Goal: Register for event/course

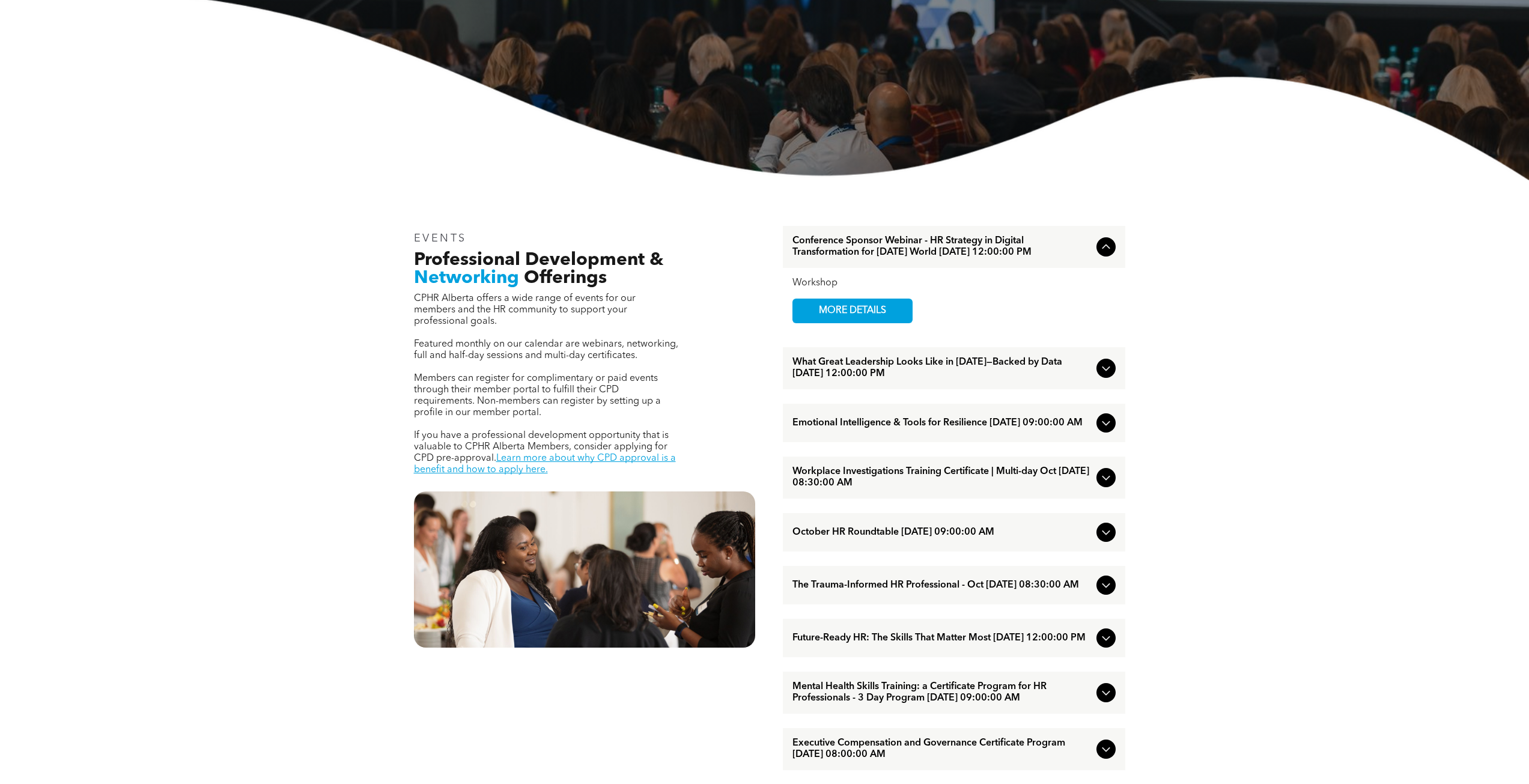
scroll to position [240, 0]
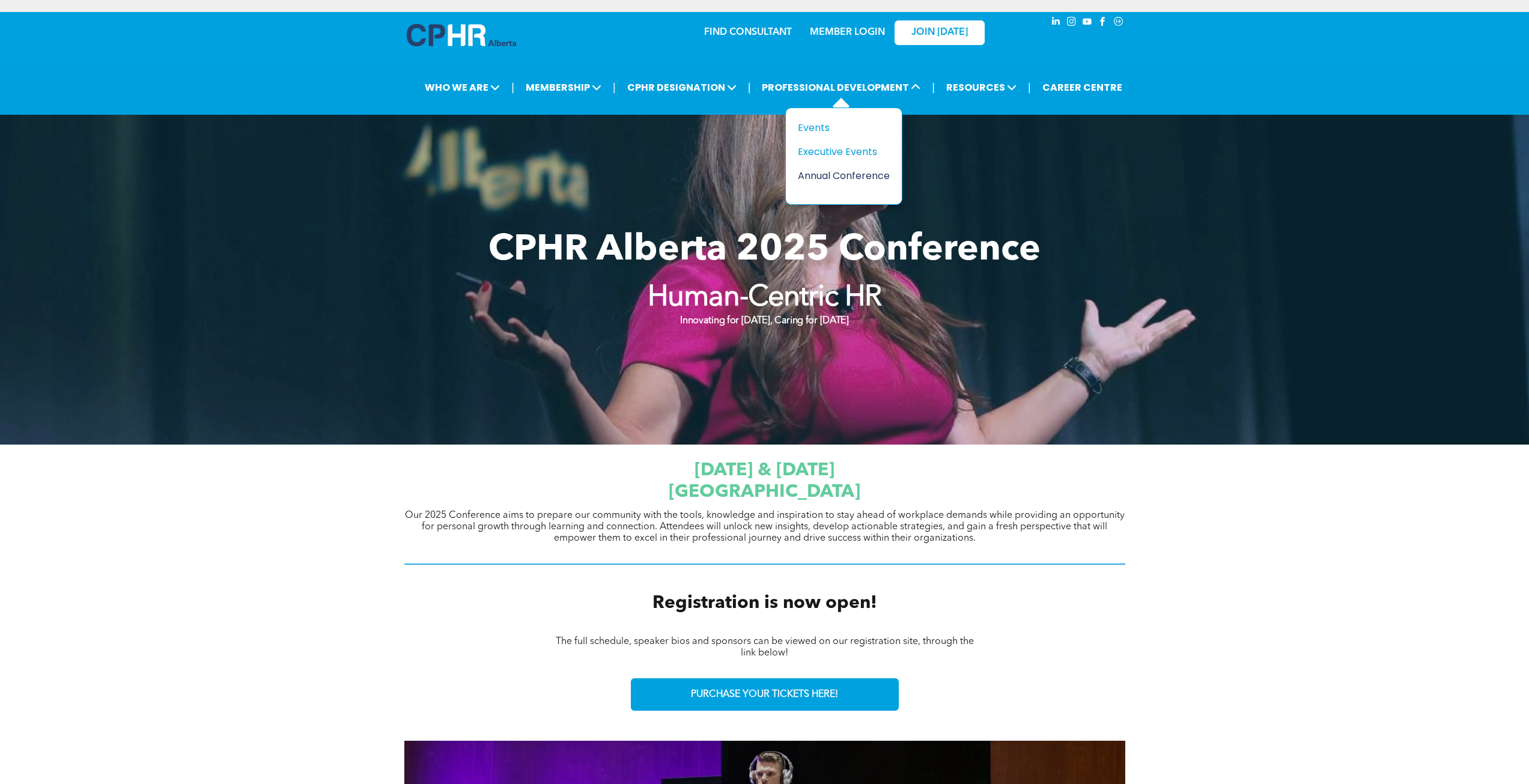
click at [823, 178] on div "Annual Conference" at bounding box center [839, 175] width 83 height 15
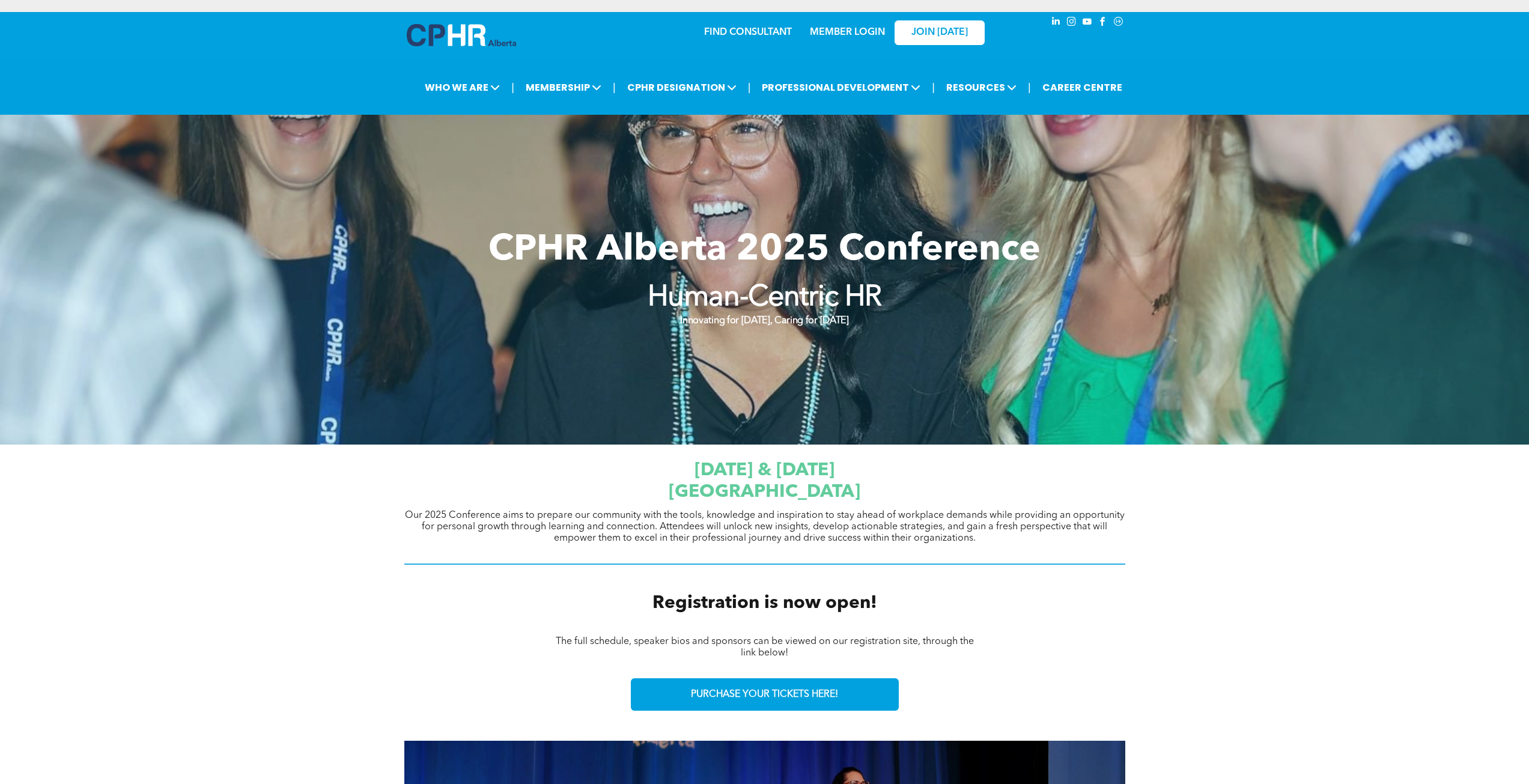
click at [668, 483] on span "[GEOGRAPHIC_DATA]" at bounding box center [764, 492] width 192 height 18
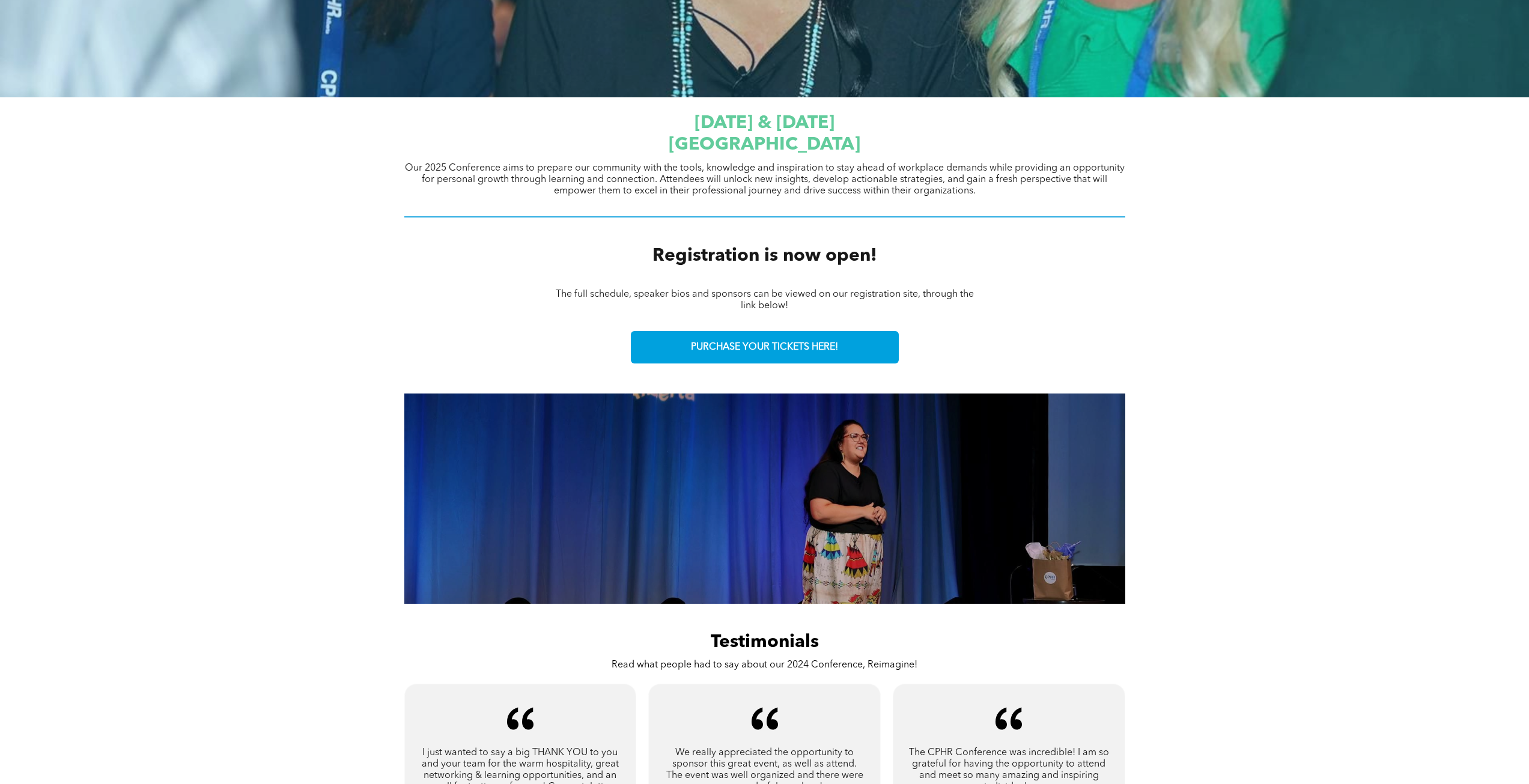
scroll to position [360, 0]
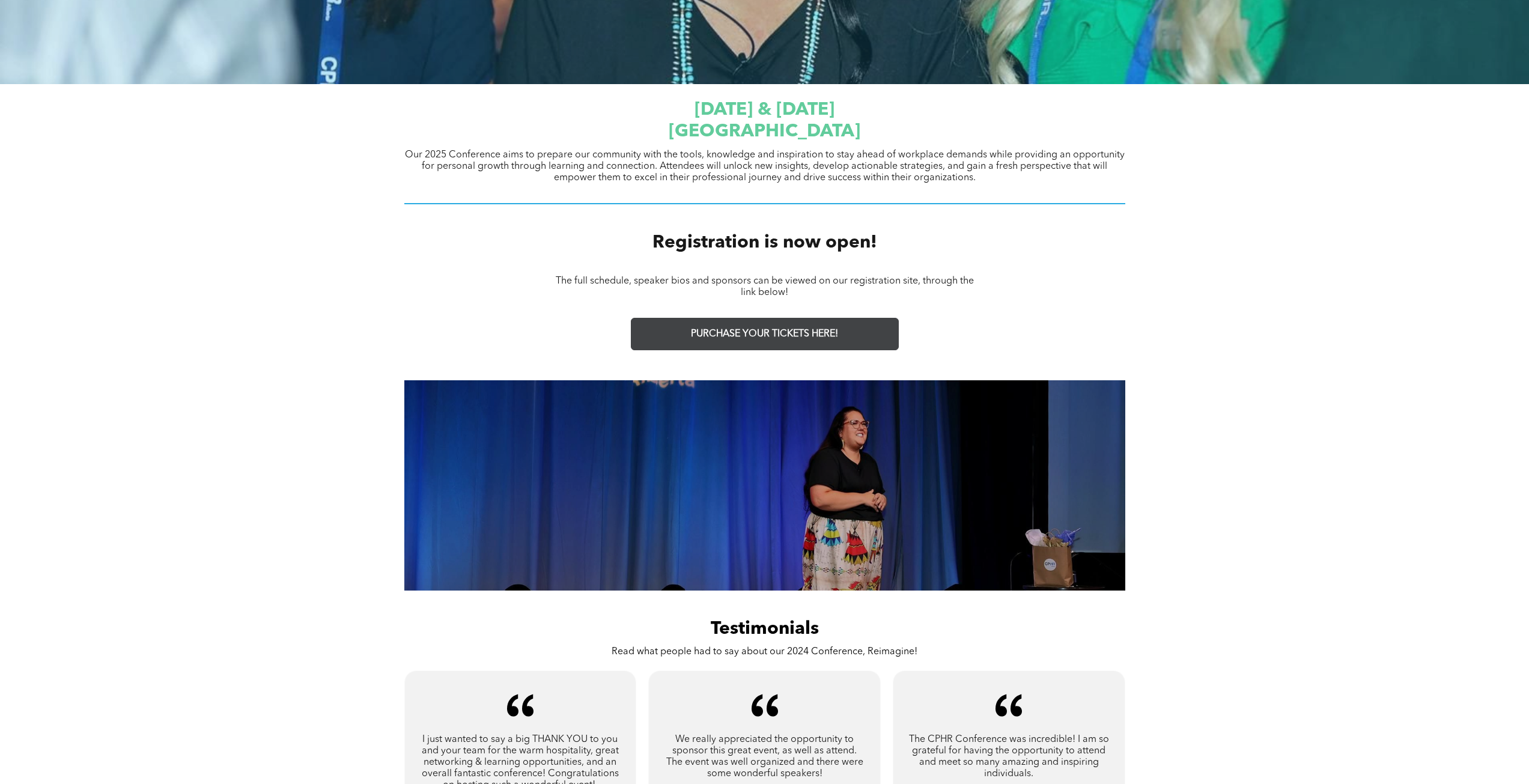
click at [732, 340] on link "PURCHASE YOUR TICKETS HERE!" at bounding box center [764, 333] width 268 height 32
